Goal: Information Seeking & Learning: Understand process/instructions

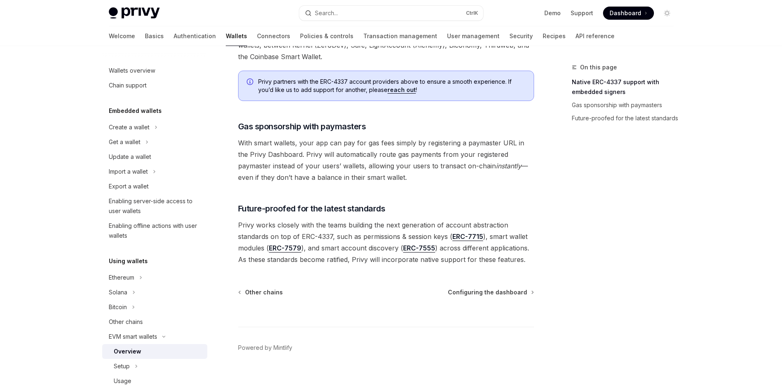
scroll to position [606, 0]
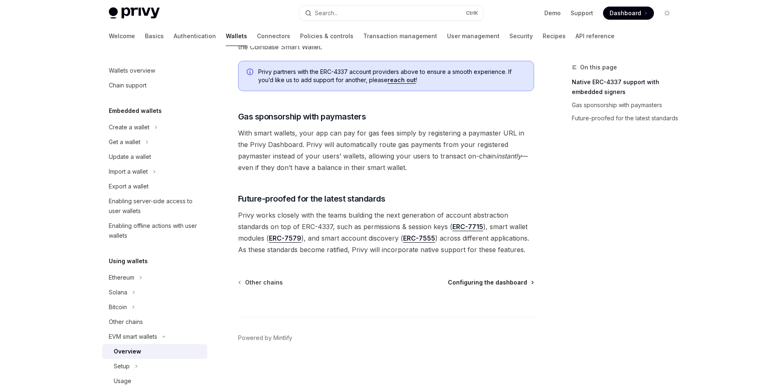
click at [478, 283] on span "Configuring the dashboard" at bounding box center [487, 282] width 79 height 8
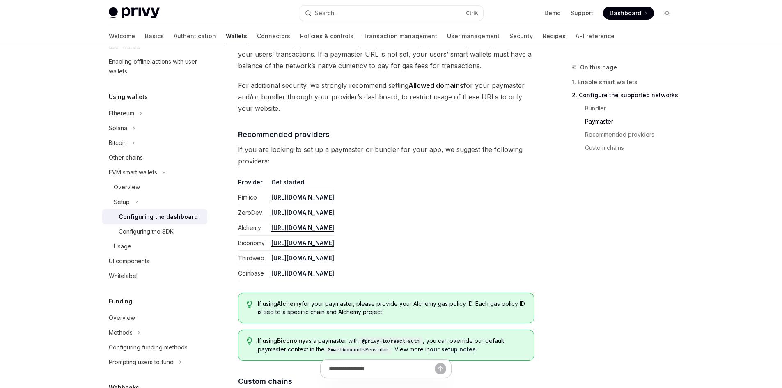
scroll to position [903, 0]
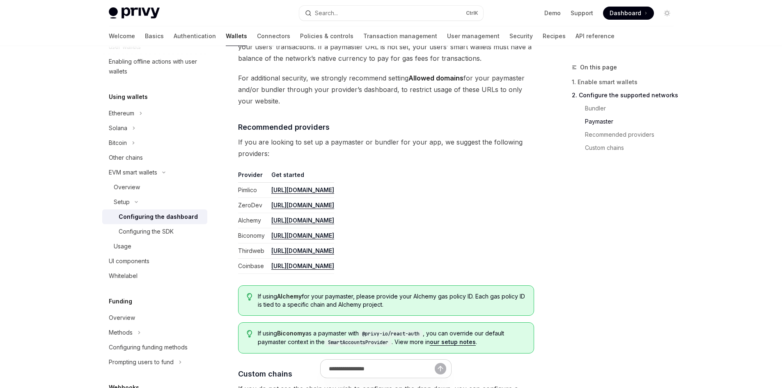
click at [334, 188] on link "[URL][DOMAIN_NAME]" at bounding box center [302, 189] width 63 height 7
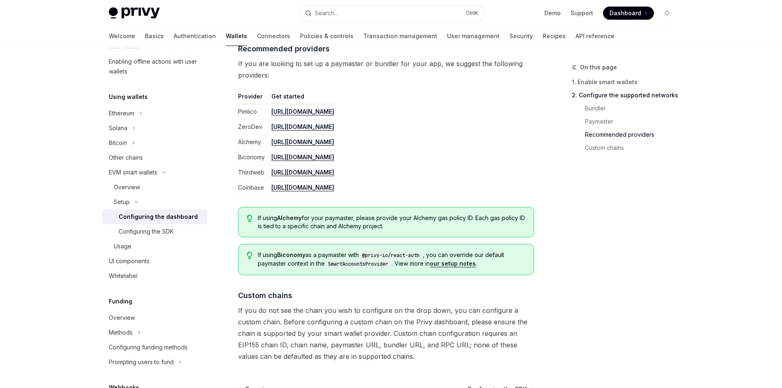
scroll to position [1088, 0]
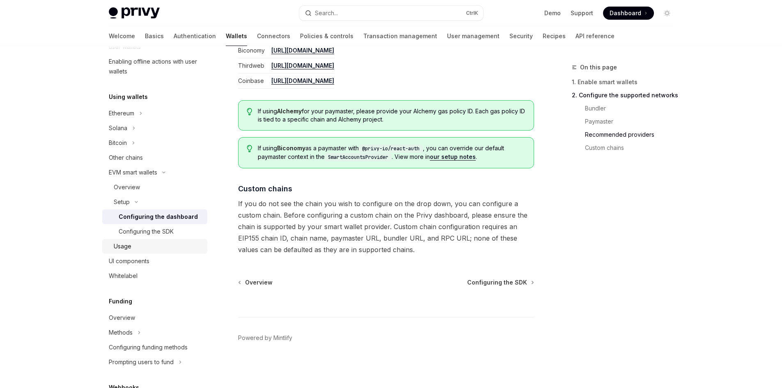
click at [127, 245] on div "Usage" at bounding box center [123, 246] width 18 height 10
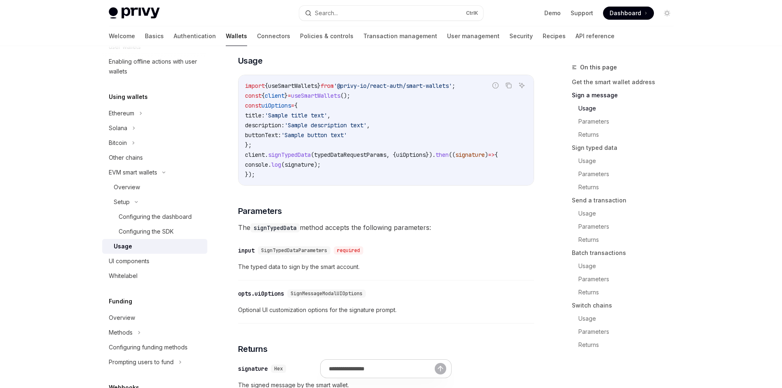
scroll to position [821, 0]
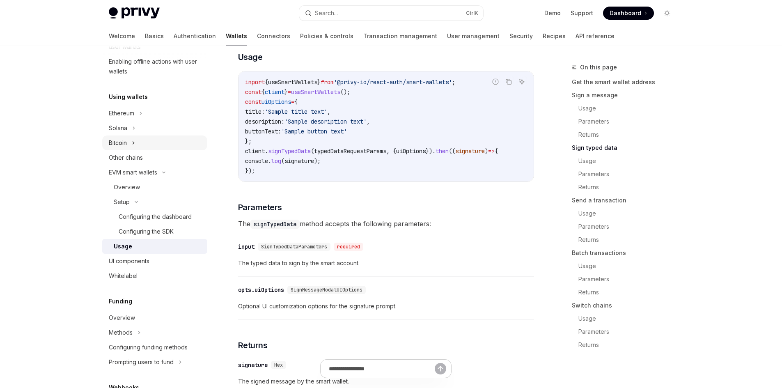
click at [122, 146] on div "Bitcoin" at bounding box center [118, 143] width 18 height 10
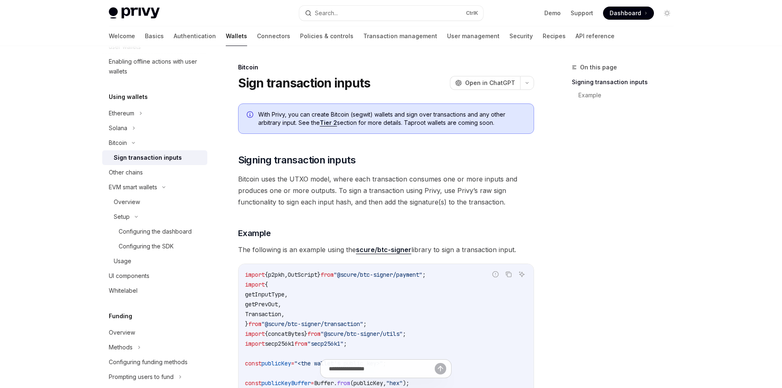
click at [155, 158] on div "Sign transaction inputs" at bounding box center [148, 158] width 68 height 10
type textarea "*"
